Goal: Navigation & Orientation: Find specific page/section

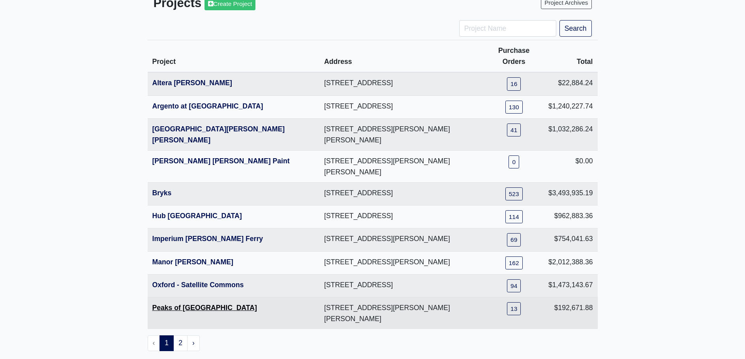
scroll to position [65, 0]
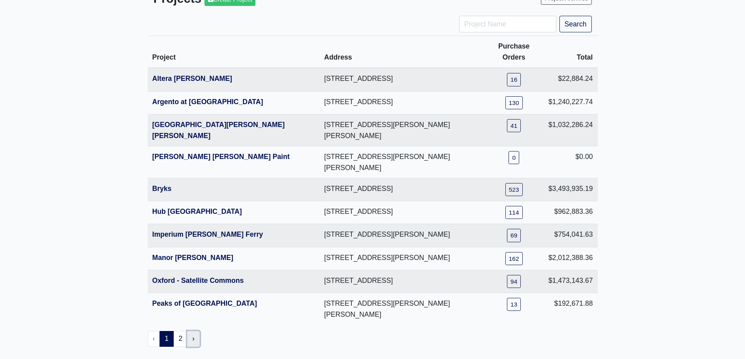
click at [192, 331] on link "›" at bounding box center [193, 339] width 13 height 16
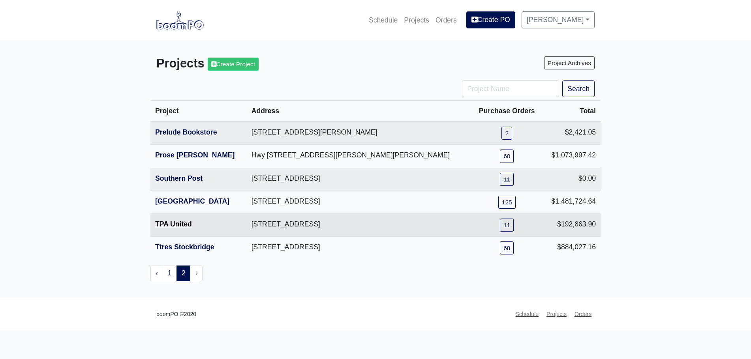
click at [181, 224] on link "TPA United" at bounding box center [173, 224] width 37 height 8
